Goal: Task Accomplishment & Management: Manage account settings

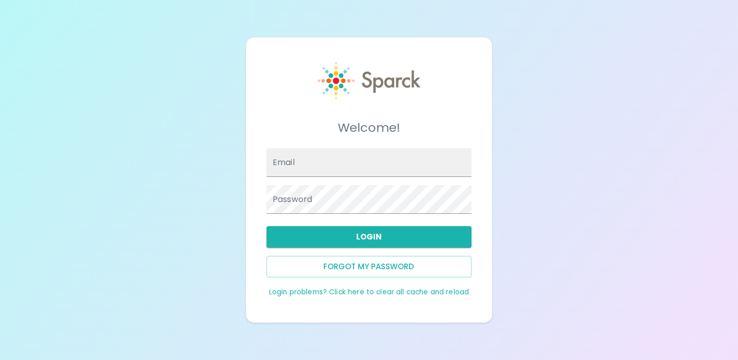
type input "[EMAIL_ADDRESS][DOMAIN_NAME]"
click at [188, 145] on div "Welcome! Email admin@sparckco.com Password Login Forgot my password Login probl…" at bounding box center [369, 180] width 738 height 360
type input "[EMAIL_ADDRESS][DOMAIN_NAME]"
click at [343, 236] on button "Login" at bounding box center [368, 237] width 205 height 22
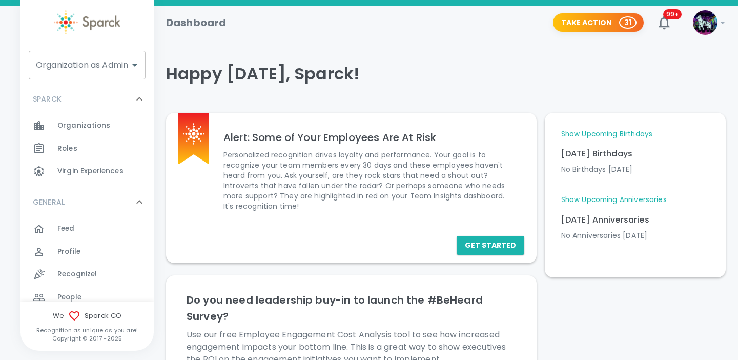
click at [128, 68] on div at bounding box center [134, 65] width 13 height 14
click at [100, 73] on input "Organization as Admin" at bounding box center [79, 64] width 92 height 19
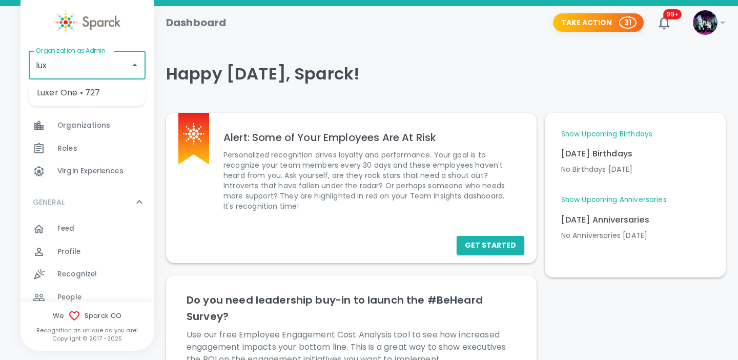
click at [101, 92] on li "Luxer One • 727" at bounding box center [87, 92] width 117 height 18
type input "Luxer One • 727"
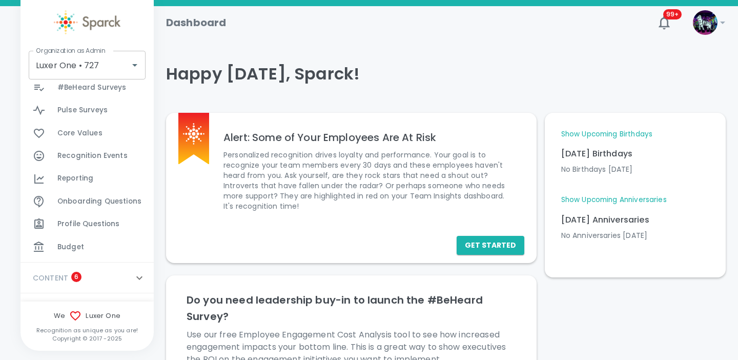
scroll to position [449, 0]
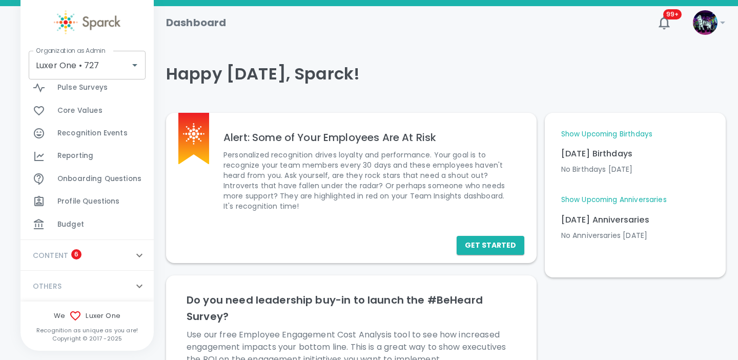
click at [90, 230] on div "Budget 0" at bounding box center [105, 224] width 96 height 14
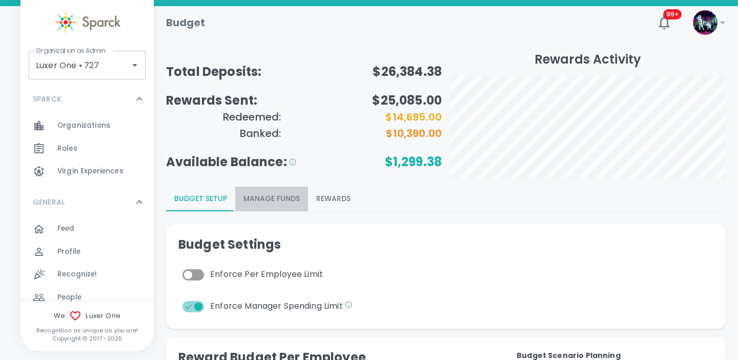
click at [284, 195] on button "Manage Funds" at bounding box center [271, 198] width 73 height 25
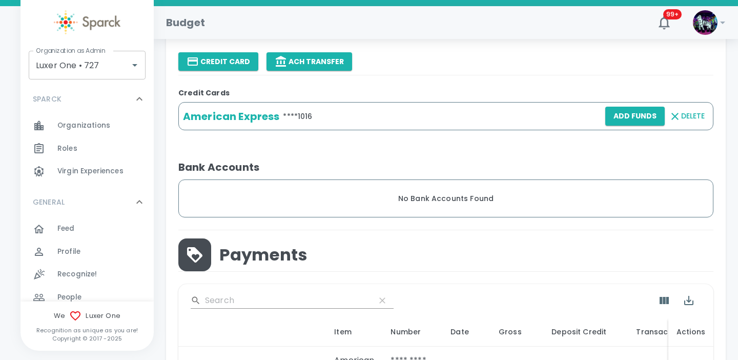
scroll to position [343, 0]
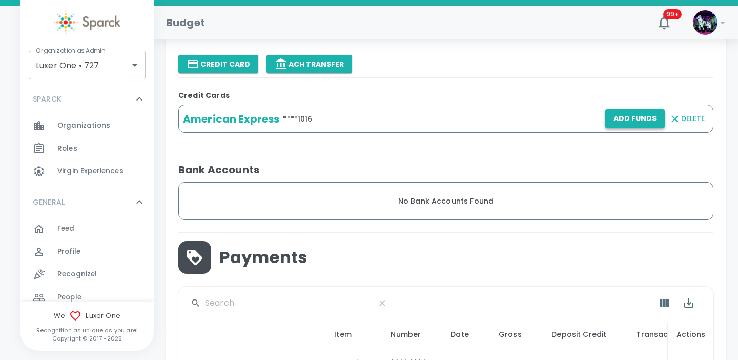
click at [636, 120] on button "Add Funds" at bounding box center [634, 118] width 59 height 19
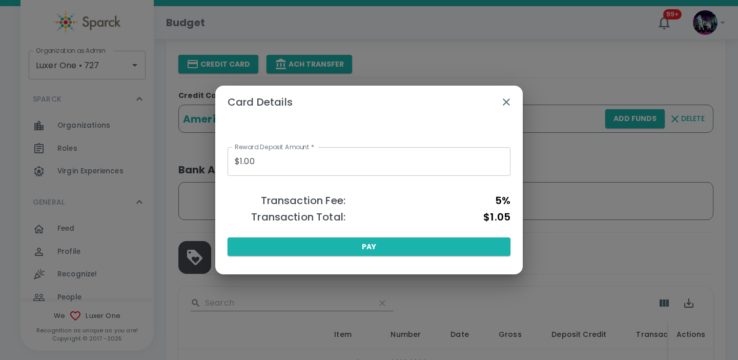
click at [276, 163] on input "$1.00" at bounding box center [368, 161] width 283 height 29
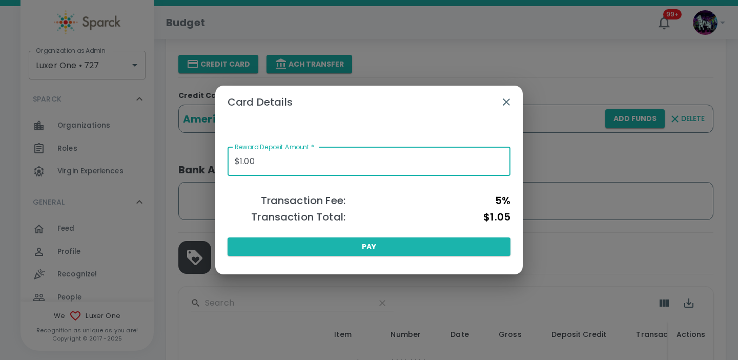
type input "$1.00"
type input "$3,000.00"
click at [506, 104] on icon "button" at bounding box center [506, 102] width 12 height 12
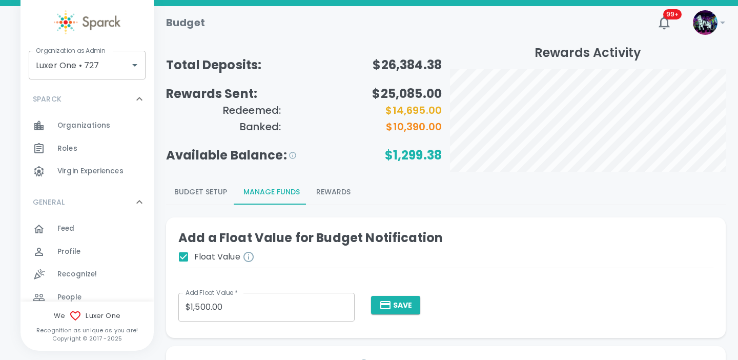
scroll to position [6, 0]
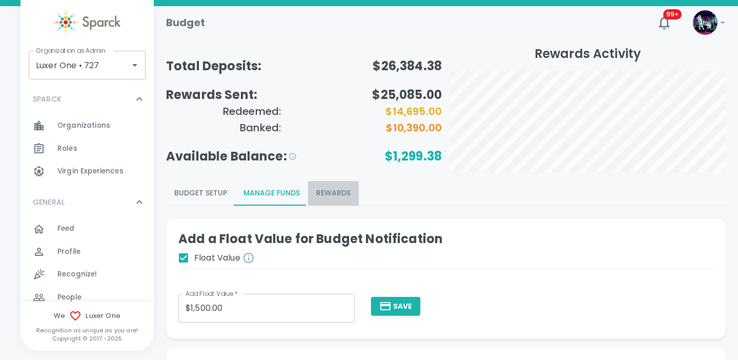
click at [323, 196] on button "Rewards" at bounding box center [333, 193] width 51 height 25
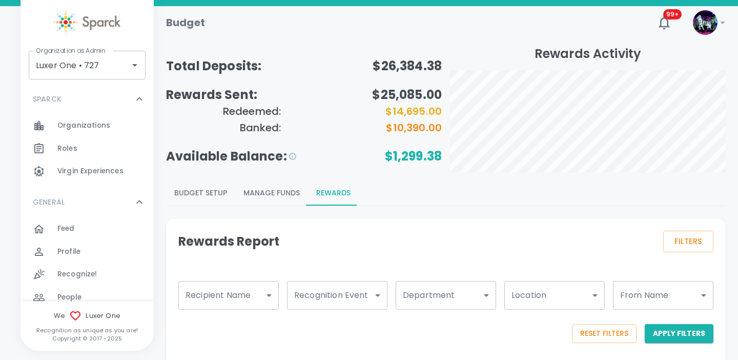
click at [284, 196] on button "Manage Funds" at bounding box center [271, 193] width 73 height 25
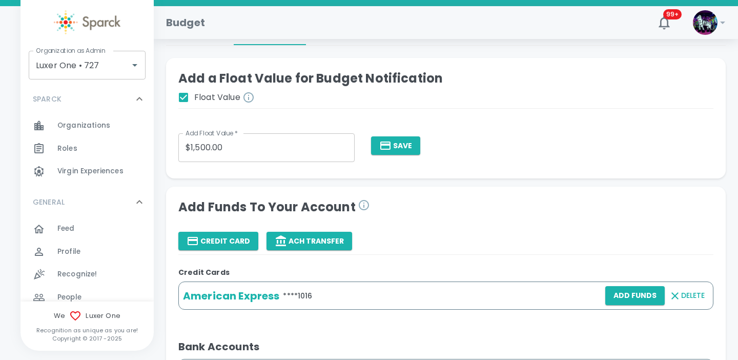
scroll to position [282, 0]
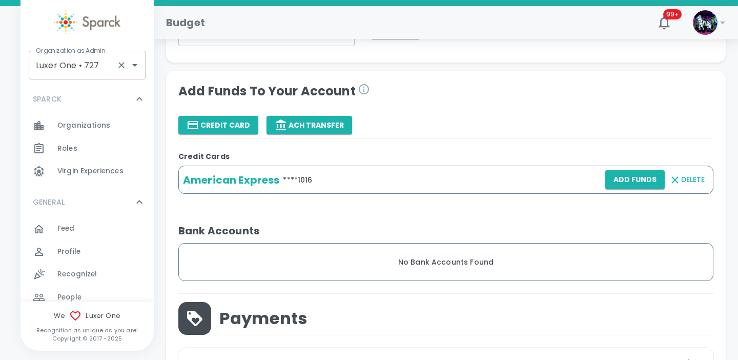
click at [96, 61] on input "Luxer One • 727" at bounding box center [72, 64] width 79 height 19
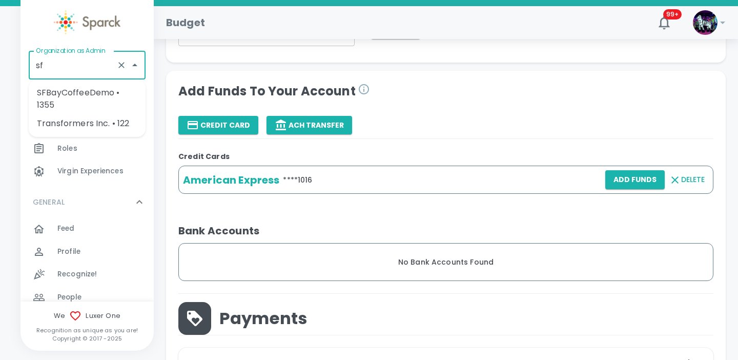
click at [104, 98] on li "SFBayCoffeeDemo • 1355" at bounding box center [87, 98] width 117 height 31
type input "SFBayCoffeeDemo • 1355"
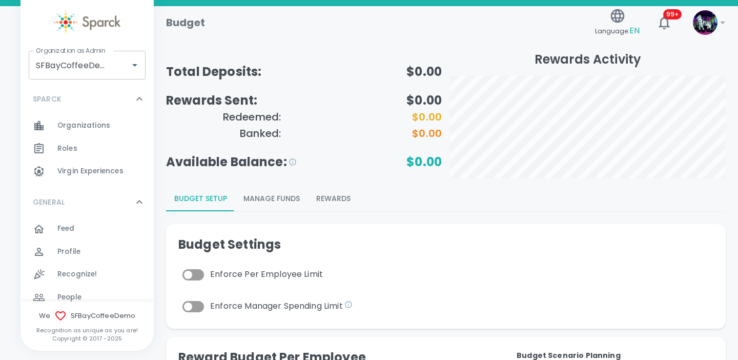
click at [286, 201] on button "Manage Funds" at bounding box center [271, 198] width 73 height 25
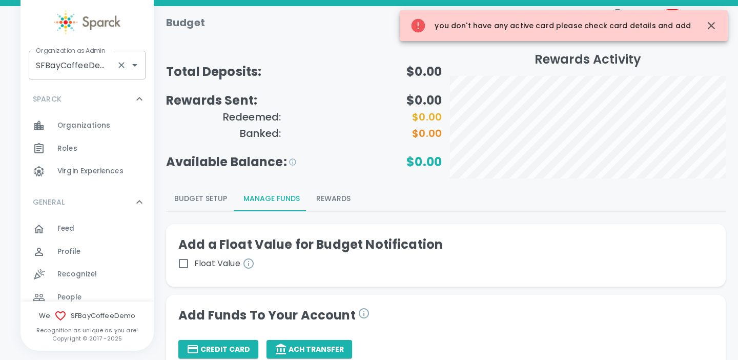
click at [98, 68] on input "SFBayCoffeeDemo • 1355" at bounding box center [72, 64] width 79 height 19
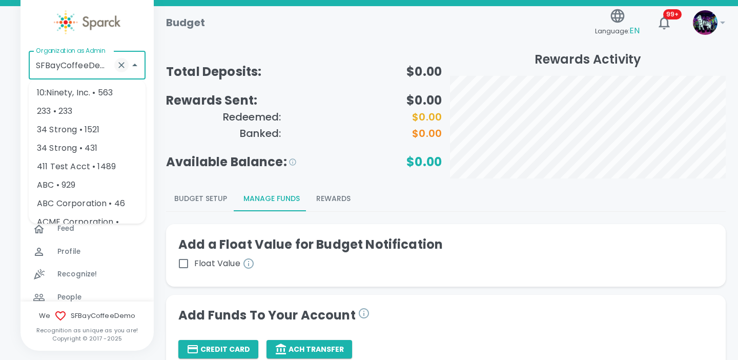
click at [122, 66] on icon "Clear" at bounding box center [121, 65] width 6 height 6
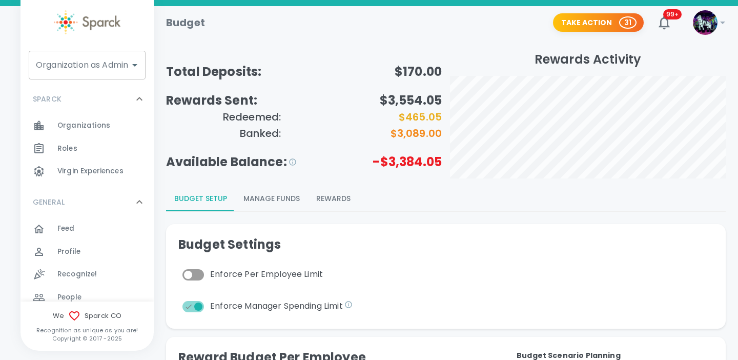
click at [103, 69] on div "Organization as Admin Organization as Admin" at bounding box center [87, 65] width 117 height 29
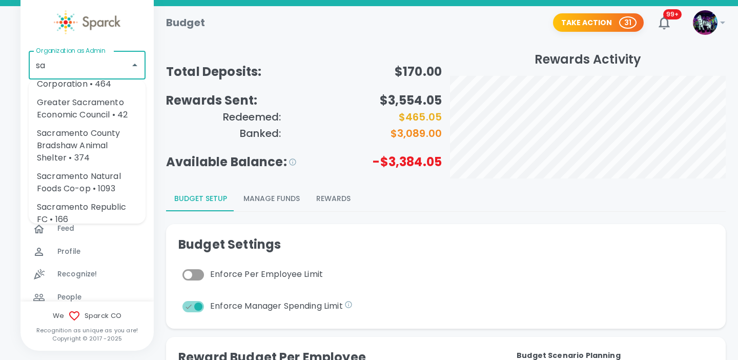
scroll to position [61, 0]
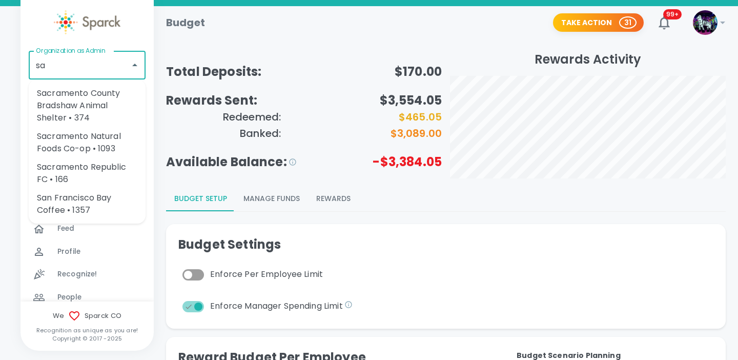
click at [90, 204] on li "San Francisco Bay Coffee • 1357" at bounding box center [87, 203] width 117 height 31
type input "San Francisco Bay Coffee • 1357"
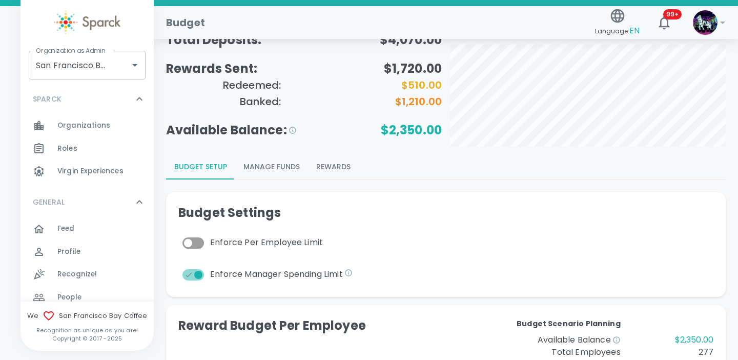
scroll to position [37, 0]
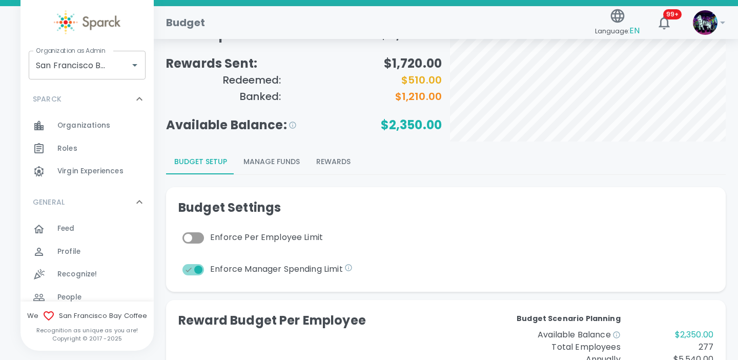
click at [280, 164] on button "Manage Funds" at bounding box center [271, 162] width 73 height 25
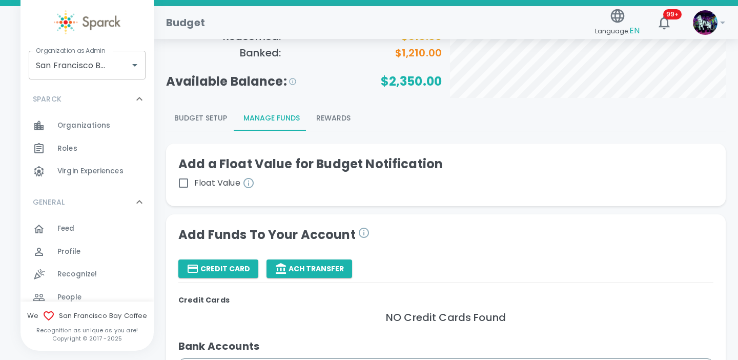
scroll to position [81, 0]
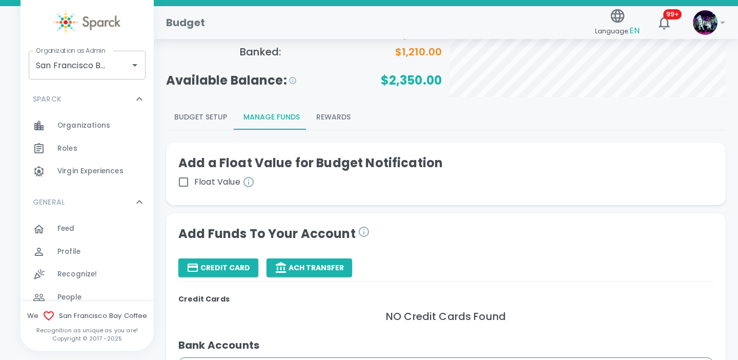
click at [326, 115] on button "Rewards" at bounding box center [333, 117] width 51 height 25
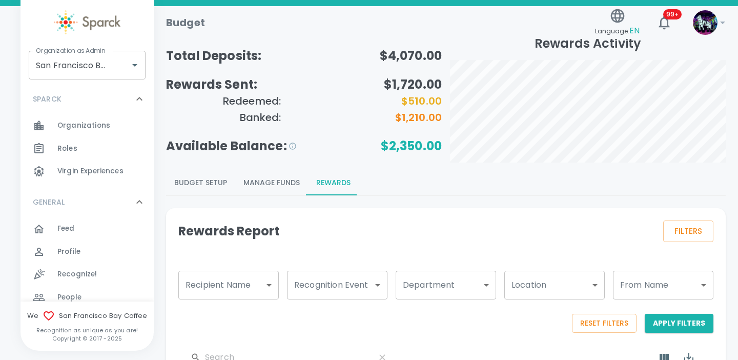
scroll to position [0, 0]
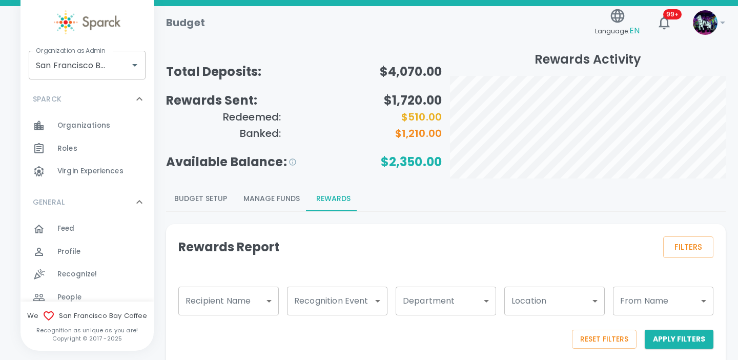
click at [282, 200] on button "Manage Funds" at bounding box center [271, 198] width 73 height 25
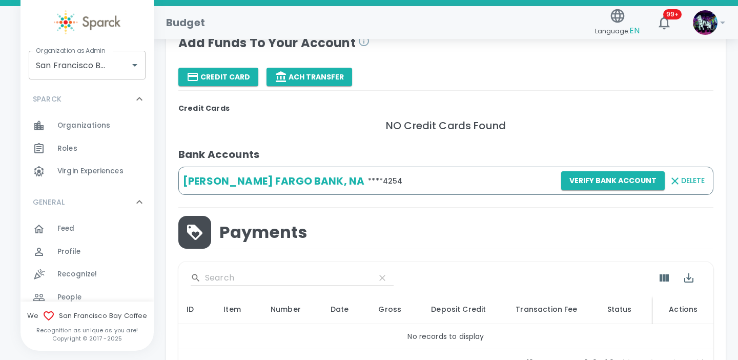
scroll to position [273, 0]
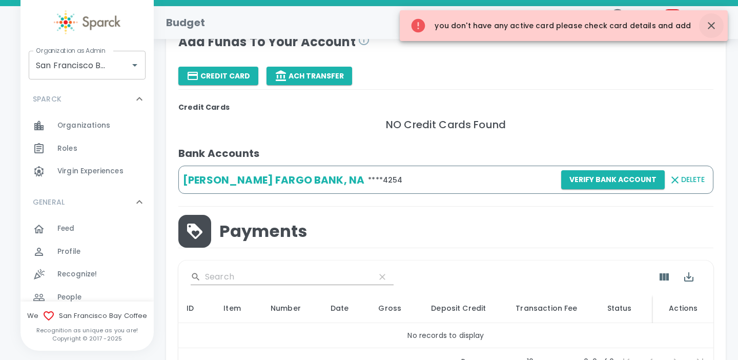
click at [709, 28] on icon "button" at bounding box center [710, 25] width 7 height 7
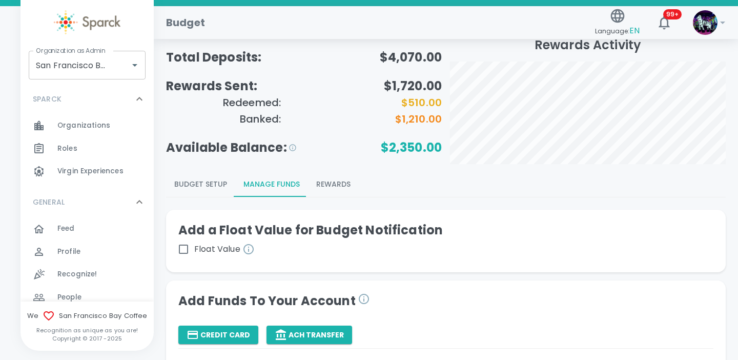
scroll to position [0, 0]
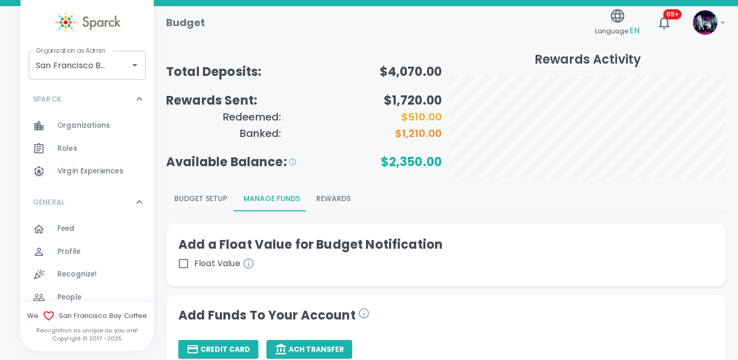
click at [200, 202] on button "Budget Setup" at bounding box center [200, 198] width 69 height 25
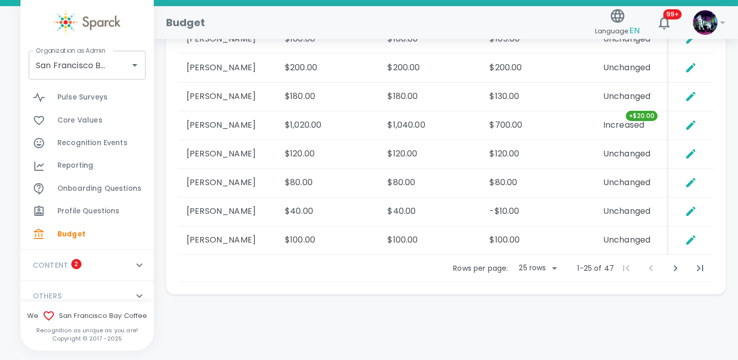
scroll to position [437, 0]
click at [92, 162] on span "Reporting" at bounding box center [75, 167] width 36 height 10
